Goal: Navigation & Orientation: Find specific page/section

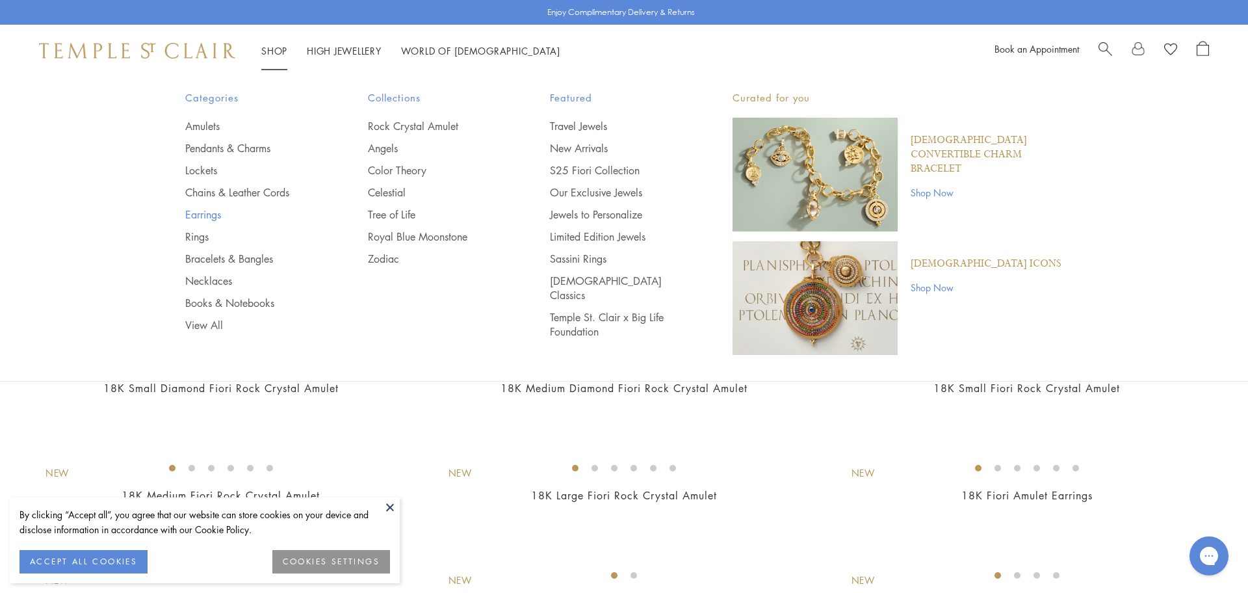
click at [189, 214] on link "Earrings" at bounding box center [250, 214] width 131 height 14
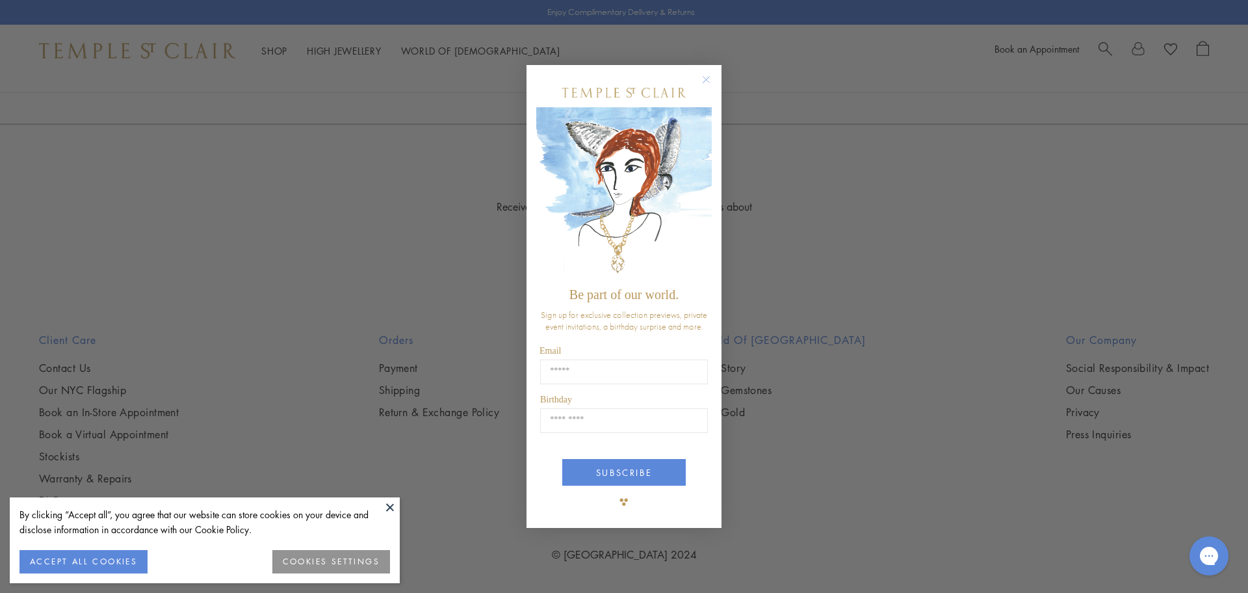
scroll to position [3153, 0]
click at [706, 81] on circle "Close dialog" at bounding box center [707, 80] width 16 height 16
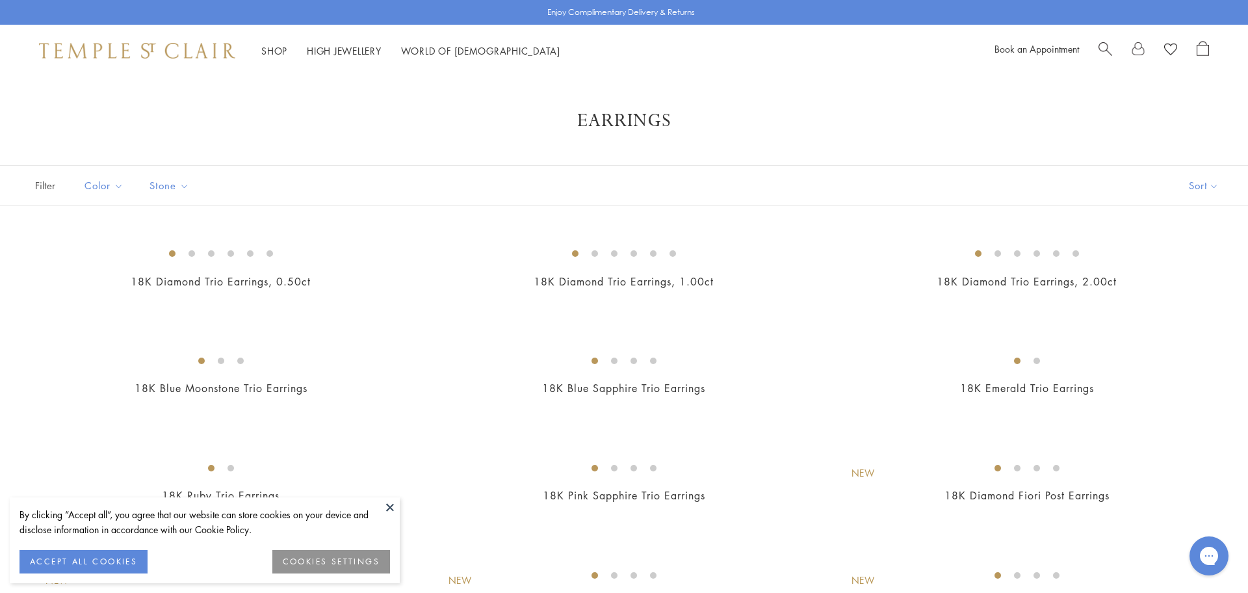
scroll to position [0, 0]
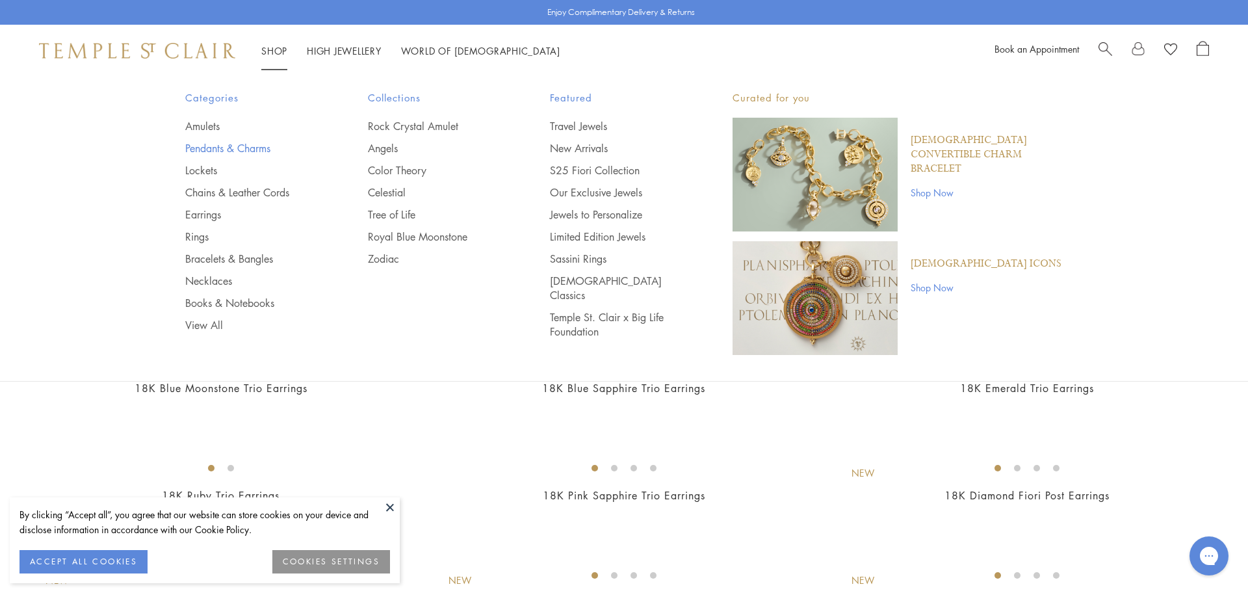
click at [218, 148] on link "Pendants & Charms" at bounding box center [250, 148] width 131 height 14
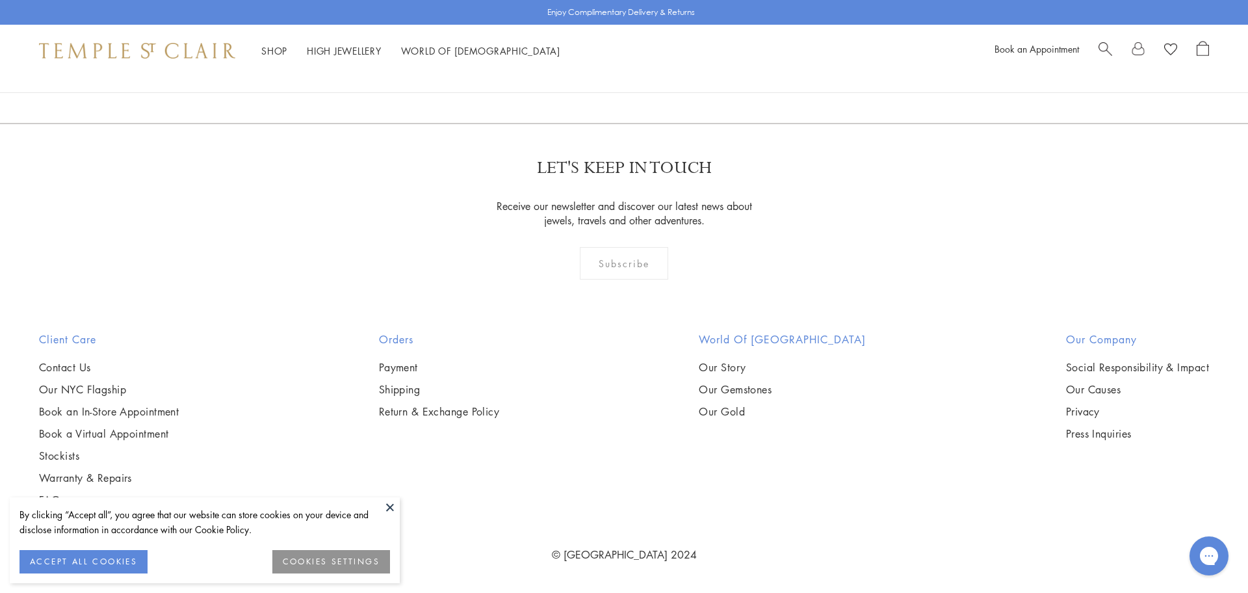
scroll to position [10504, 0]
click at [608, 71] on link "2" at bounding box center [603, 53] width 43 height 36
click at [666, 71] on link "3" at bounding box center [666, 54] width 43 height 36
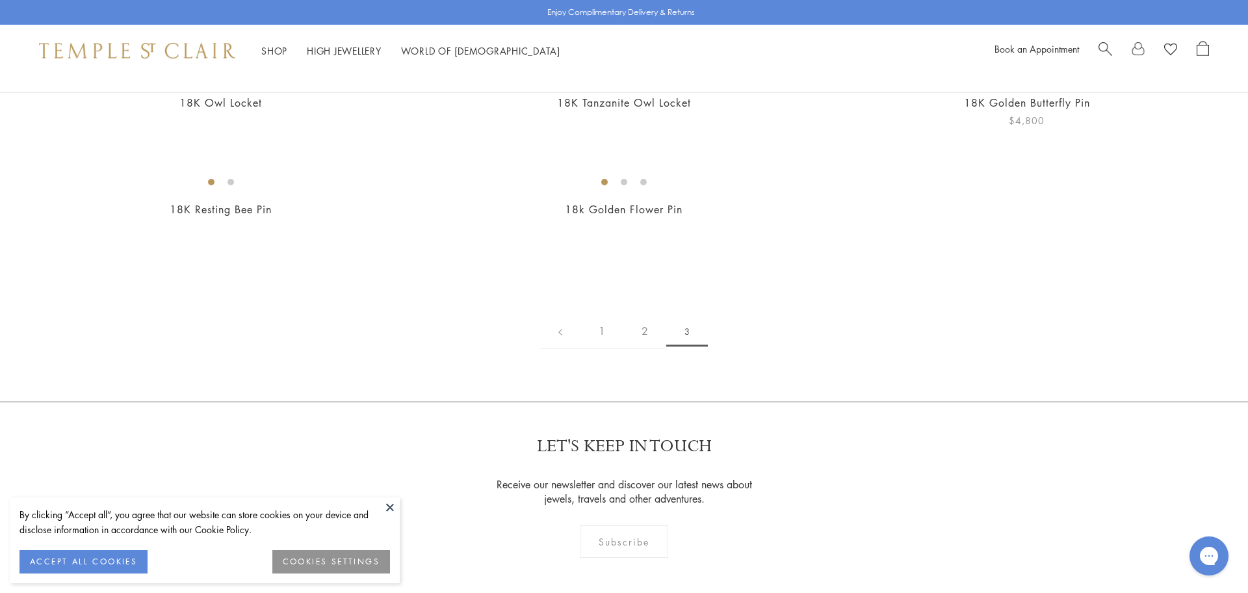
scroll to position [179, 0]
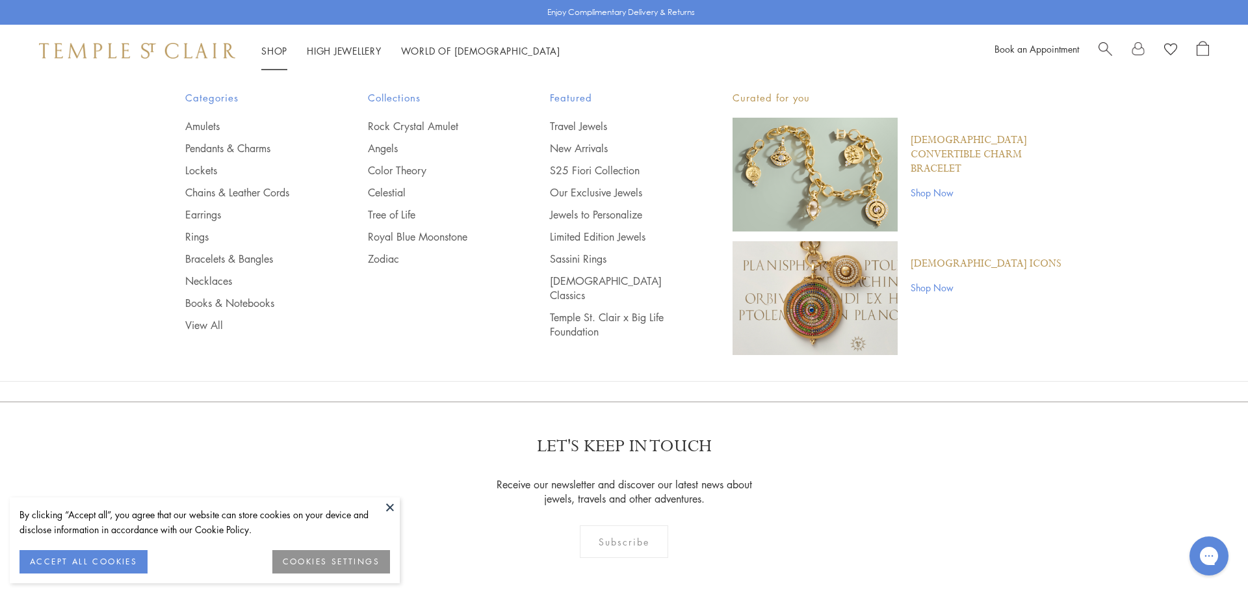
click at [280, 46] on link "Shop Shop" at bounding box center [274, 50] width 26 height 13
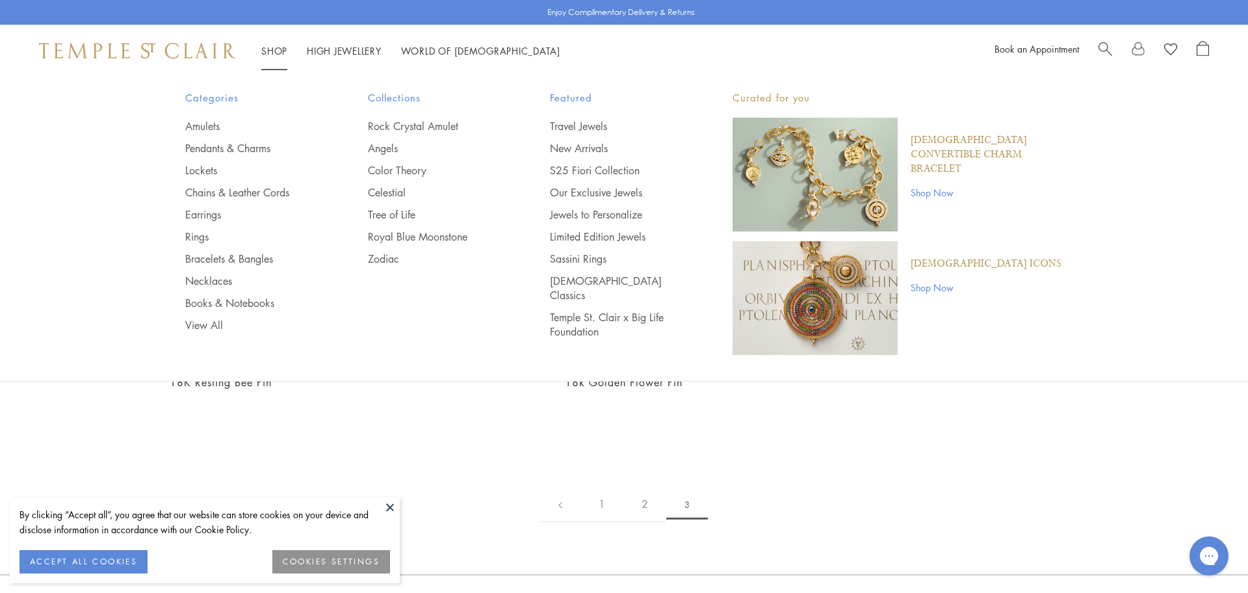
scroll to position [6, 1]
click at [194, 187] on link "Chains & Leather Cords" at bounding box center [250, 192] width 131 height 14
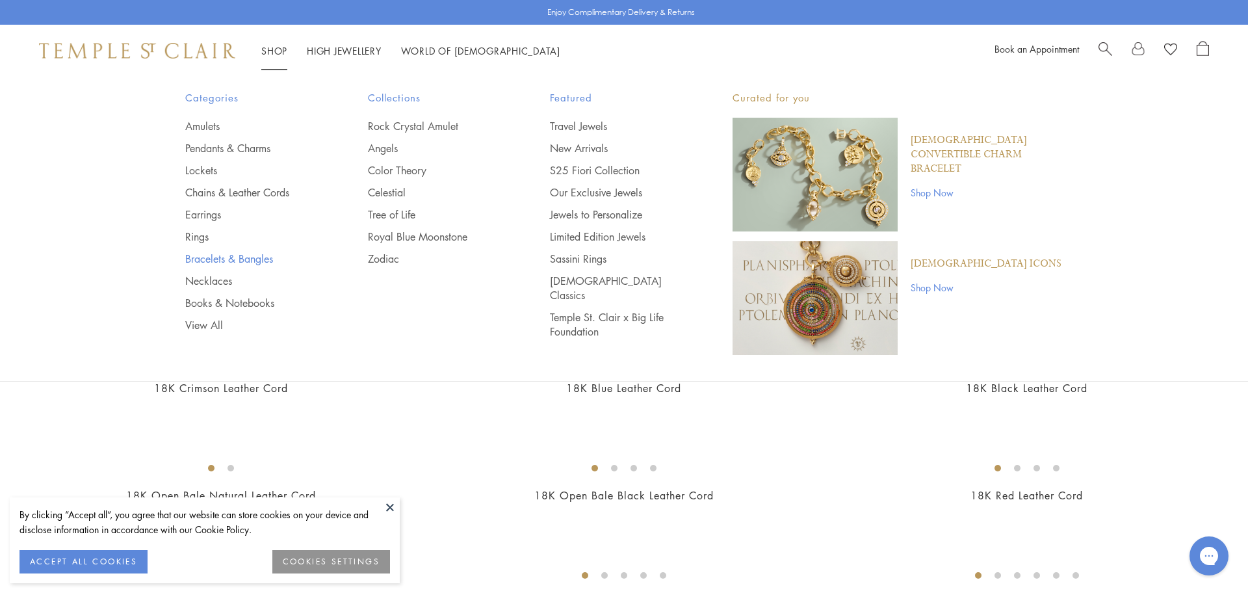
click at [202, 256] on link "Bracelets & Bangles" at bounding box center [250, 259] width 131 height 14
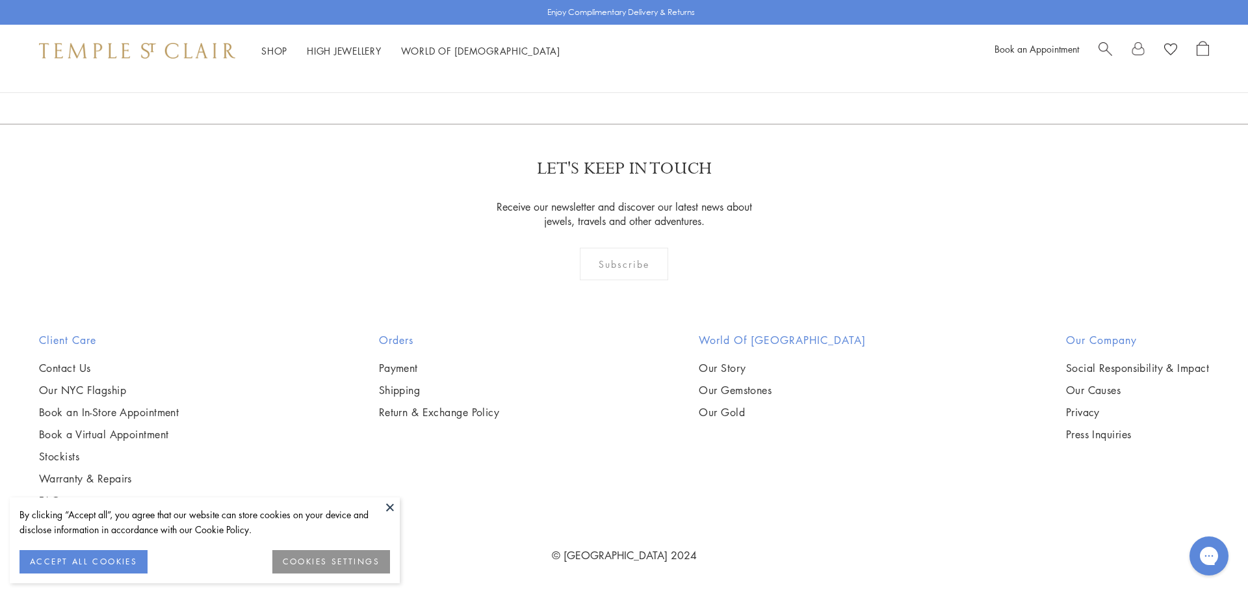
scroll to position [2096, 0]
